Goal: Submit feedback/report problem: Submit feedback/report problem

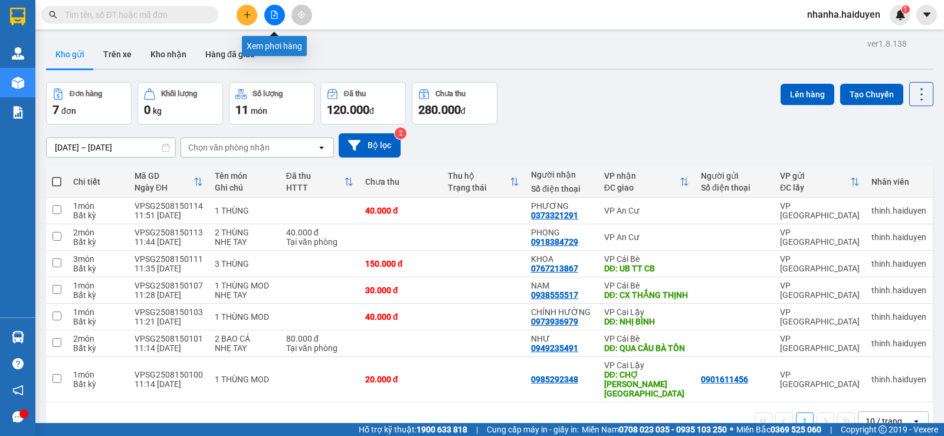
click at [273, 11] on icon "file-add" at bounding box center [274, 15] width 6 height 8
click at [270, 14] on button at bounding box center [274, 15] width 21 height 21
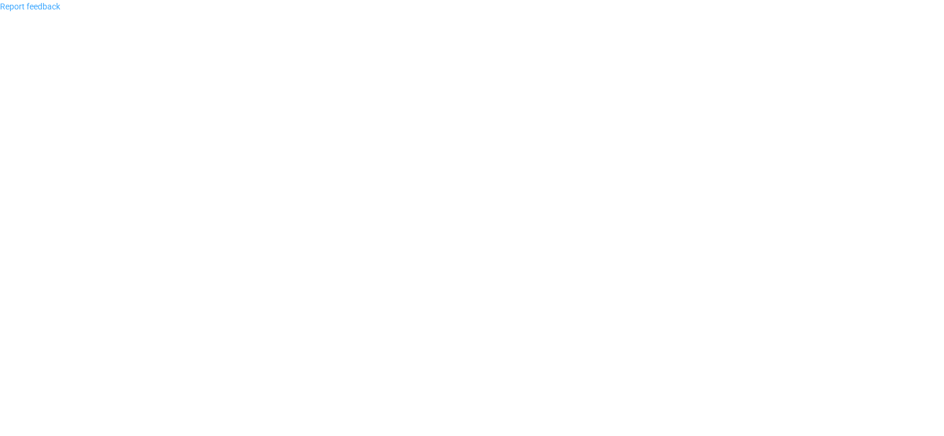
click at [44, 11] on link "Report feedback" at bounding box center [30, 6] width 60 height 9
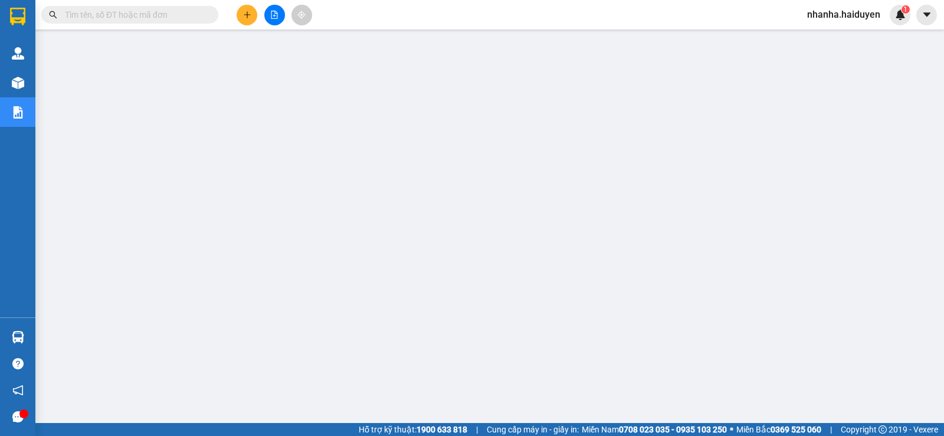
click at [270, 8] on button at bounding box center [274, 15] width 21 height 21
